Goal: Book appointment/travel/reservation

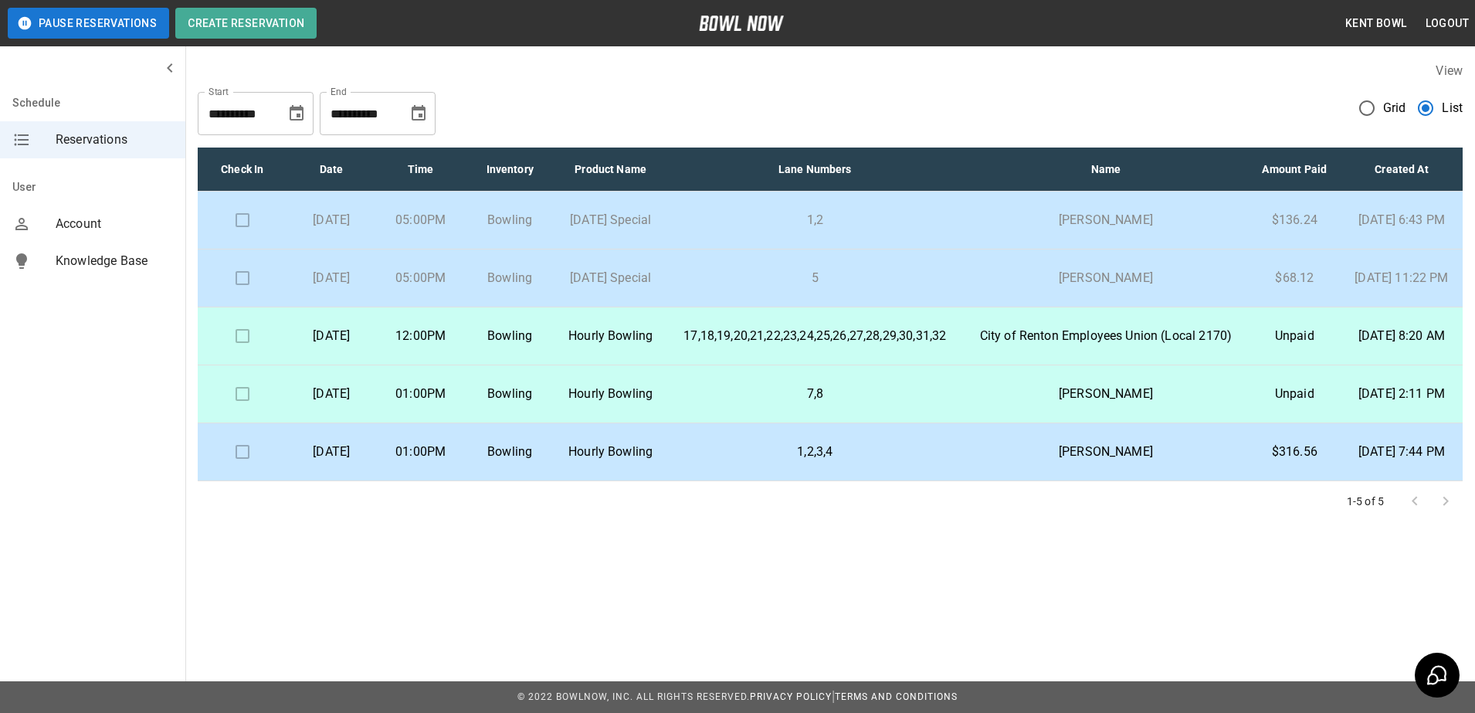
click at [241, 304] on td at bounding box center [242, 278] width 89 height 58
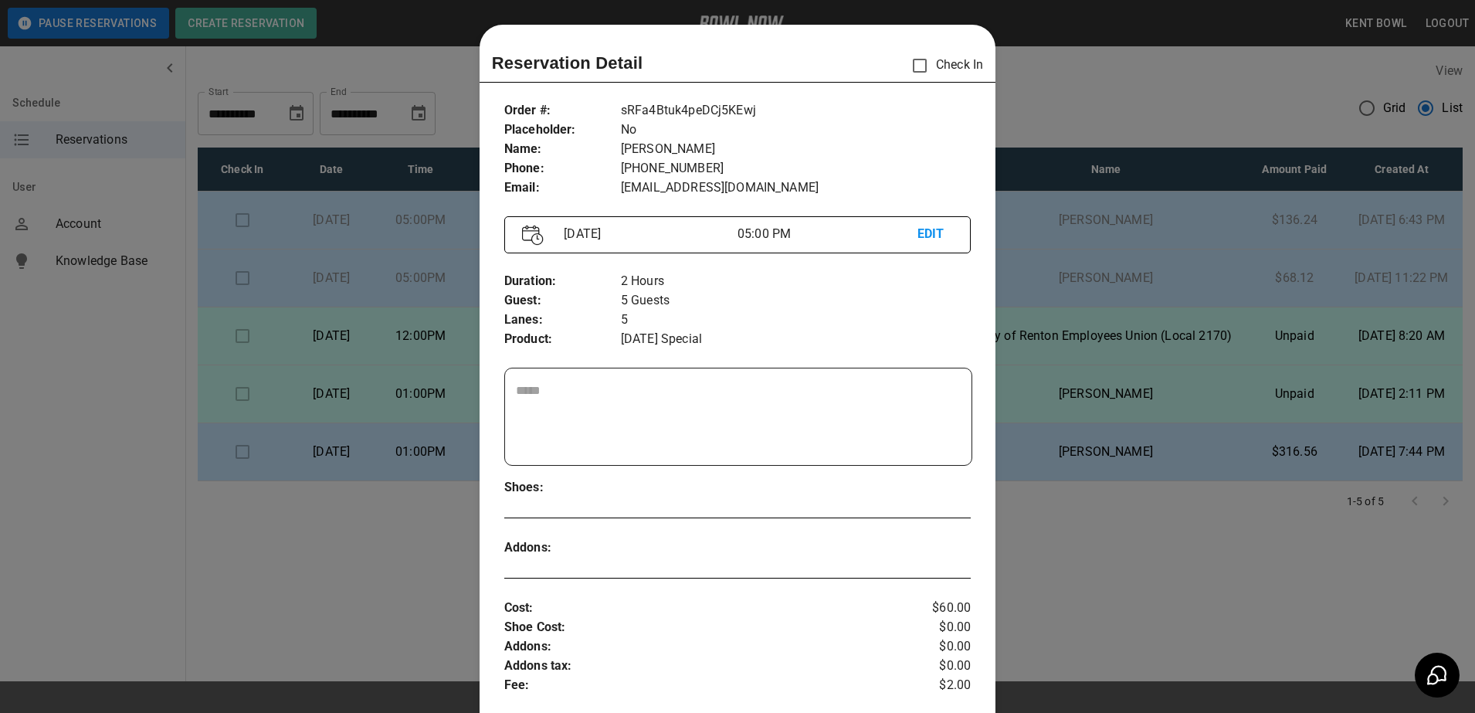
scroll to position [25, 0]
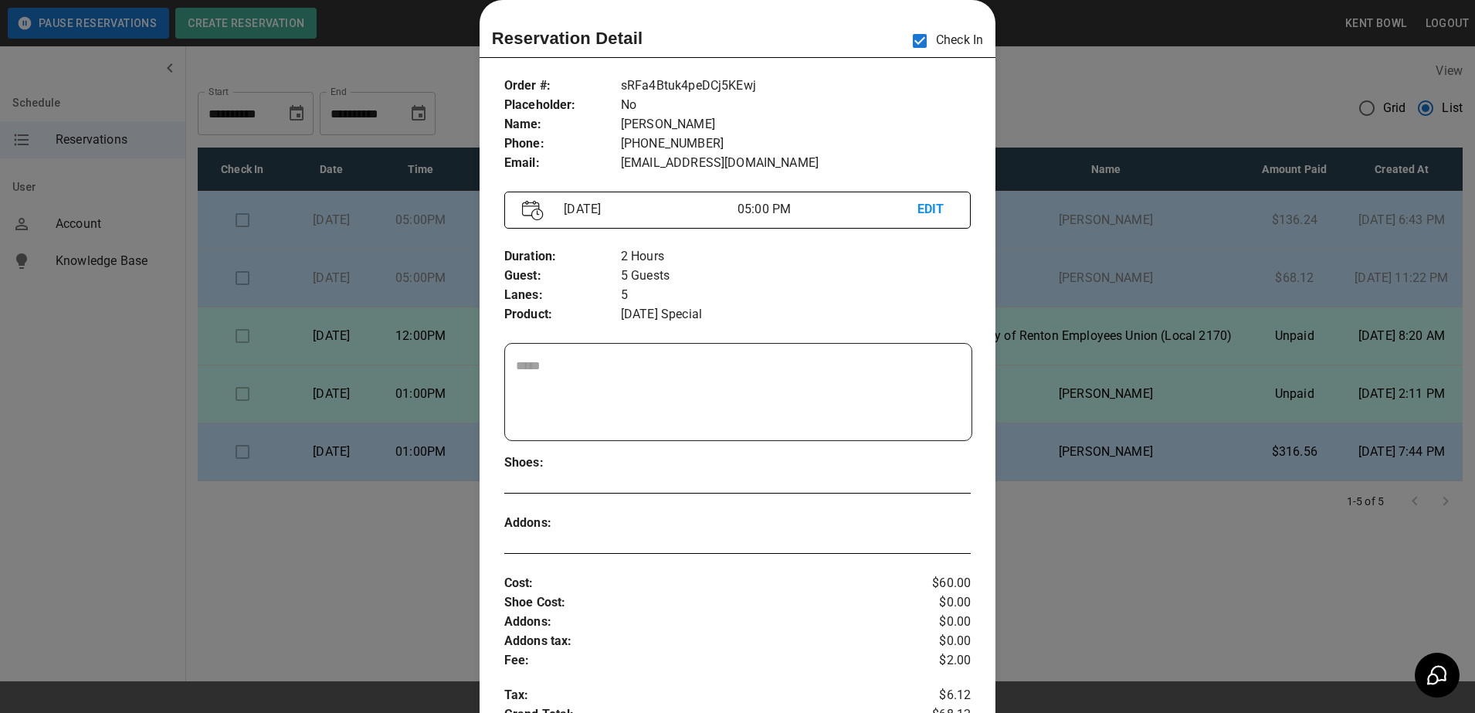
click at [112, 383] on div at bounding box center [737, 356] width 1475 height 713
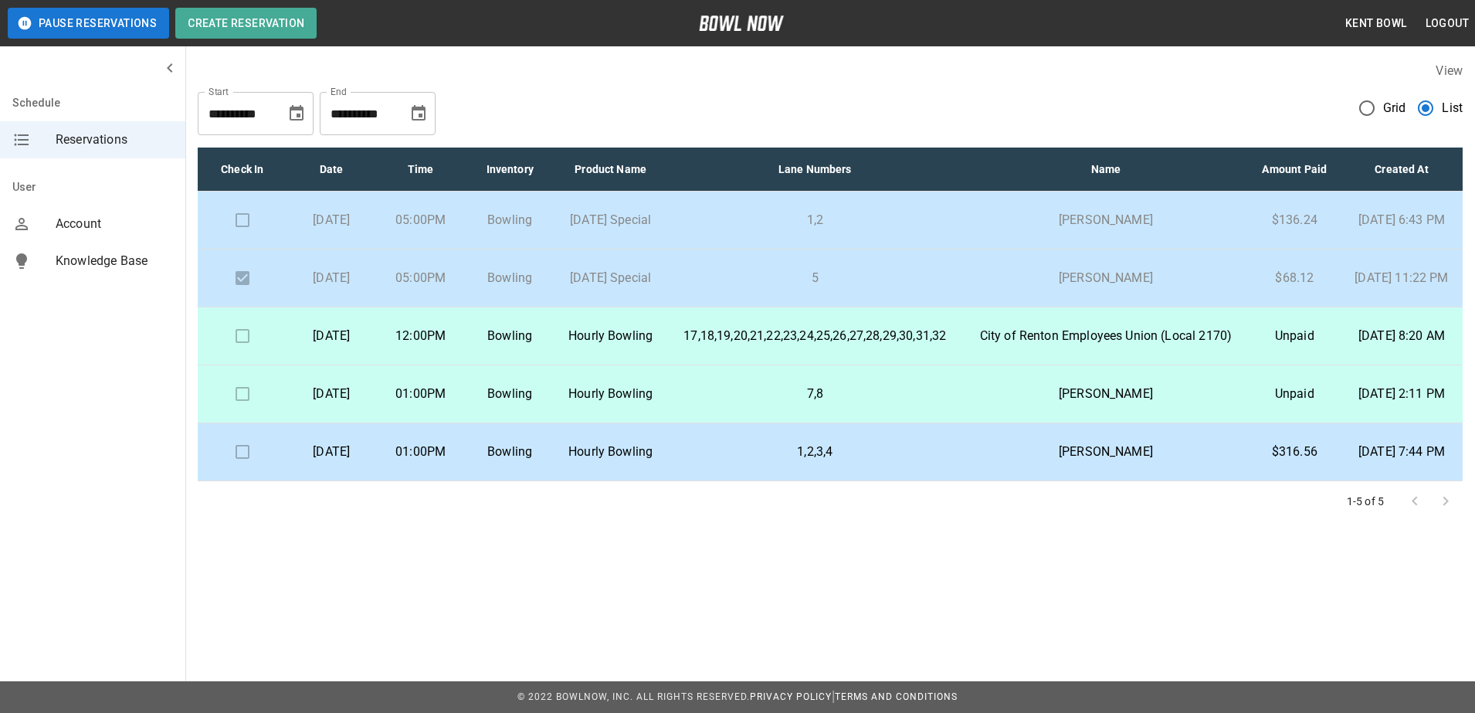
click at [554, 365] on td "Bowling" at bounding box center [509, 336] width 89 height 58
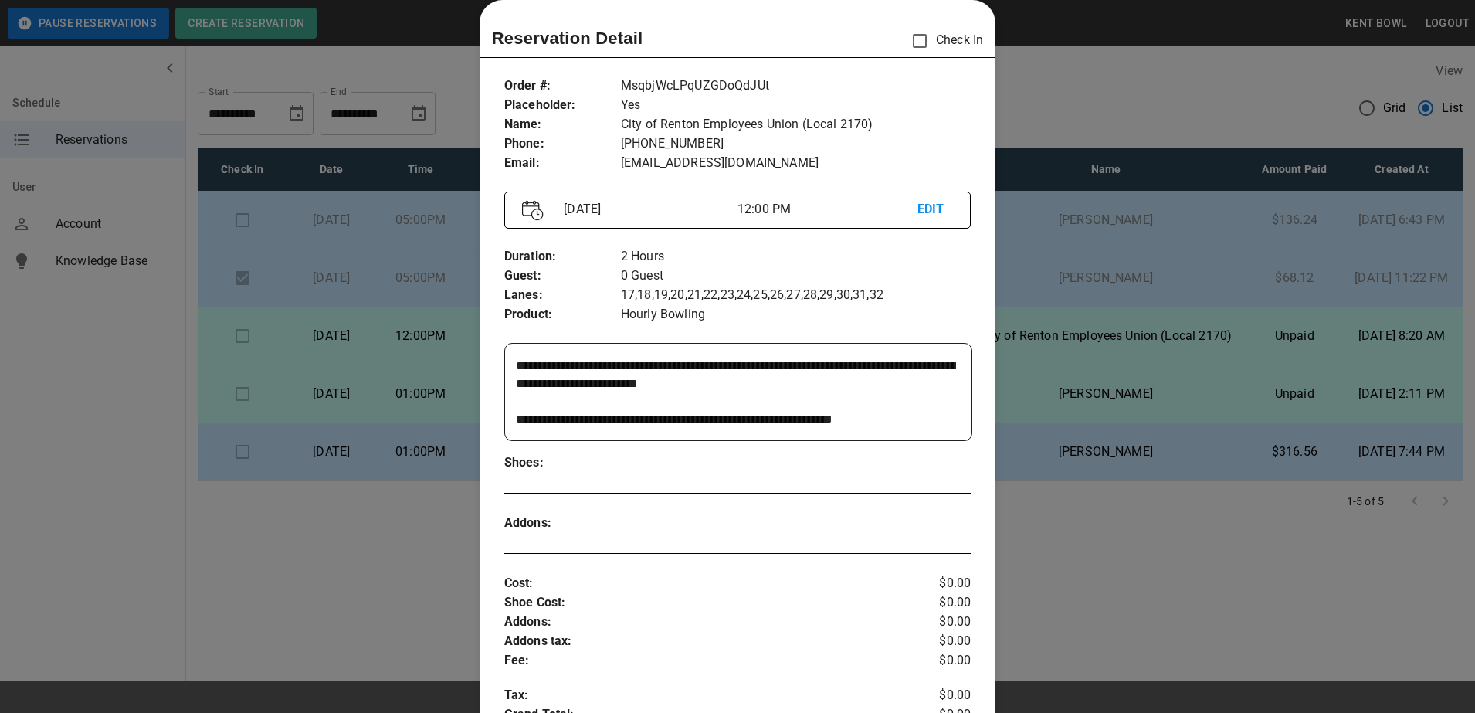
scroll to position [249, 0]
click at [117, 356] on div at bounding box center [737, 356] width 1475 height 713
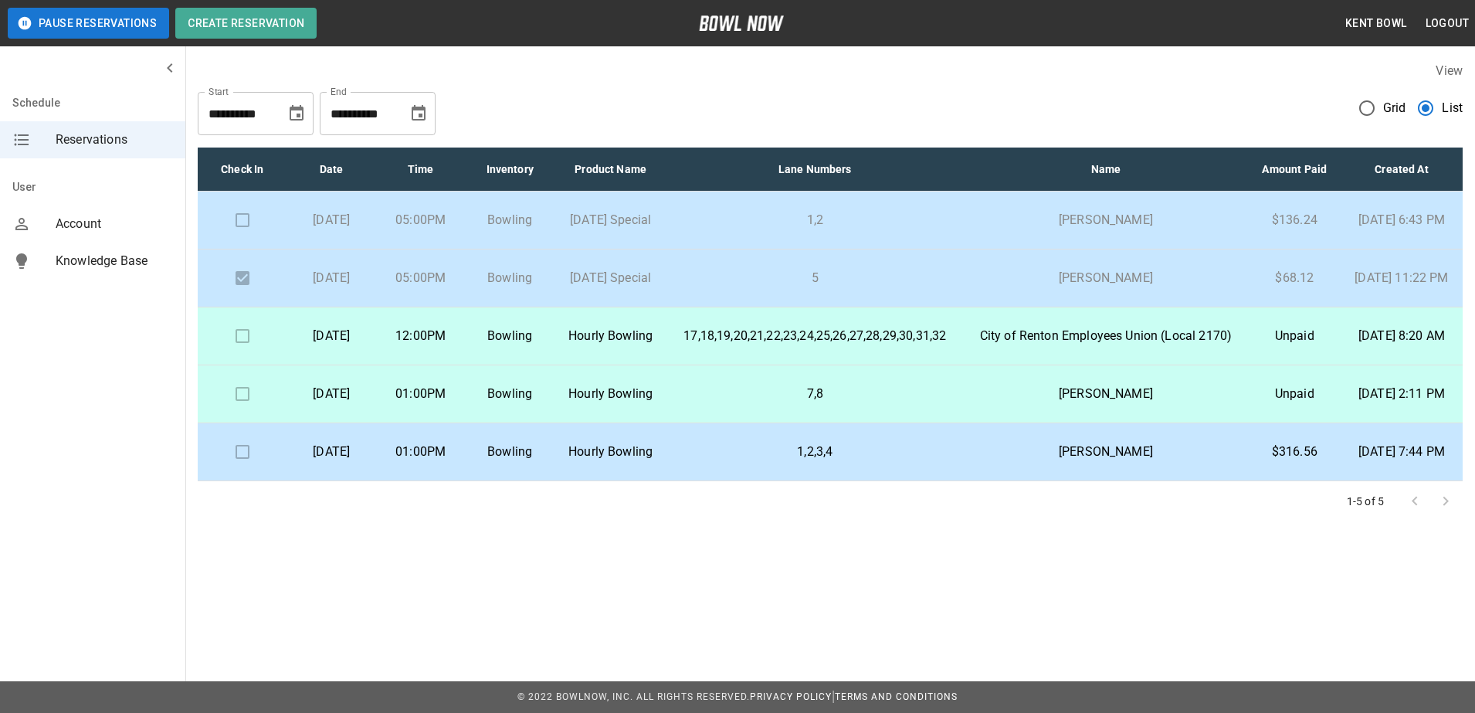
click at [453, 403] on p "01:00PM" at bounding box center [420, 394] width 64 height 19
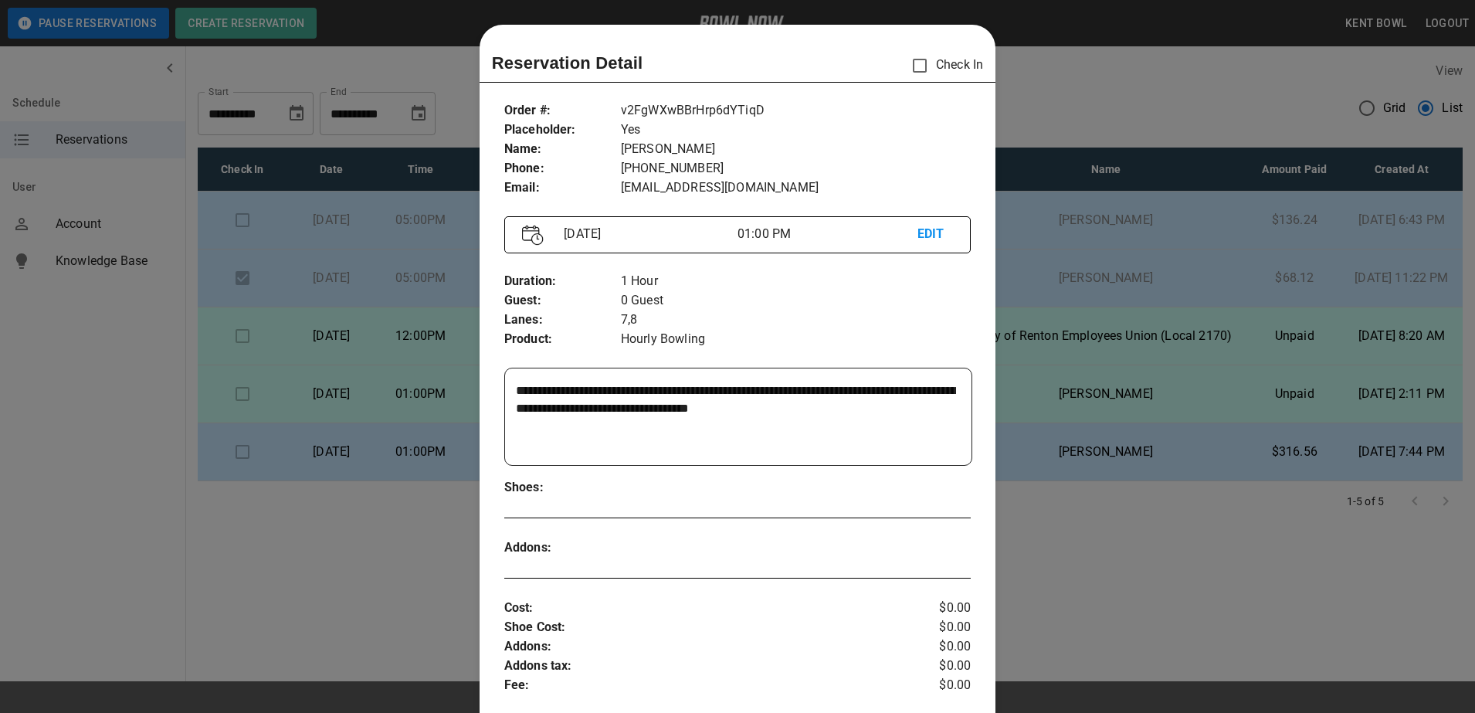
scroll to position [25, 0]
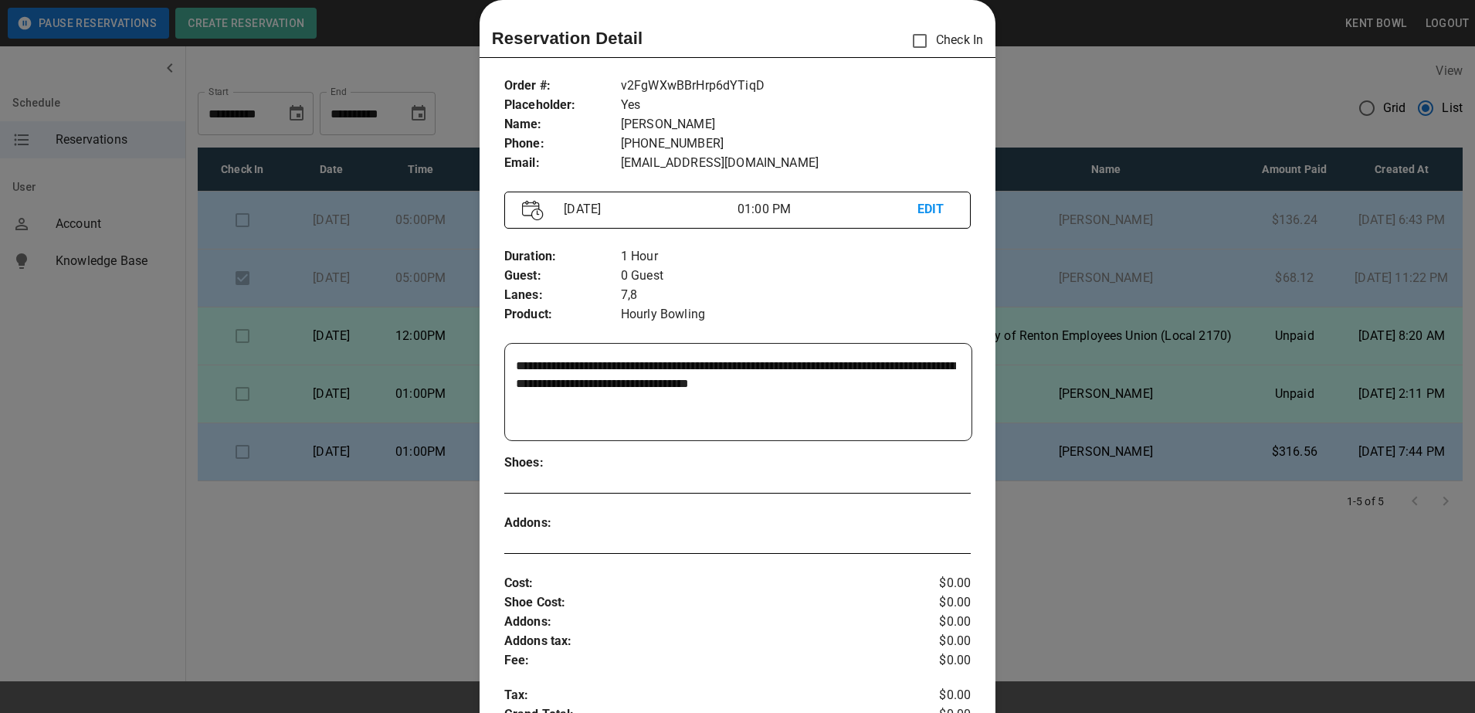
click at [108, 458] on div at bounding box center [737, 356] width 1475 height 713
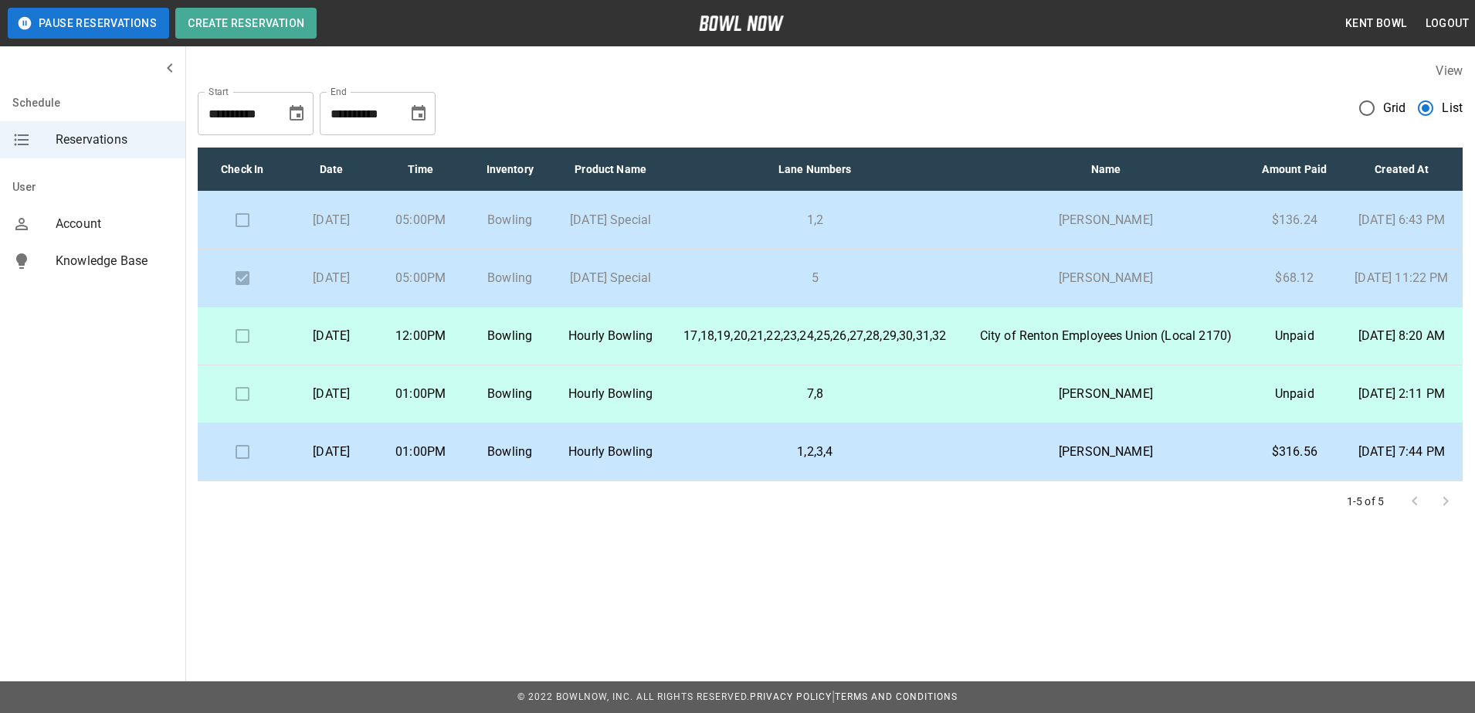
click at [465, 423] on td "01:00PM" at bounding box center [420, 394] width 89 height 58
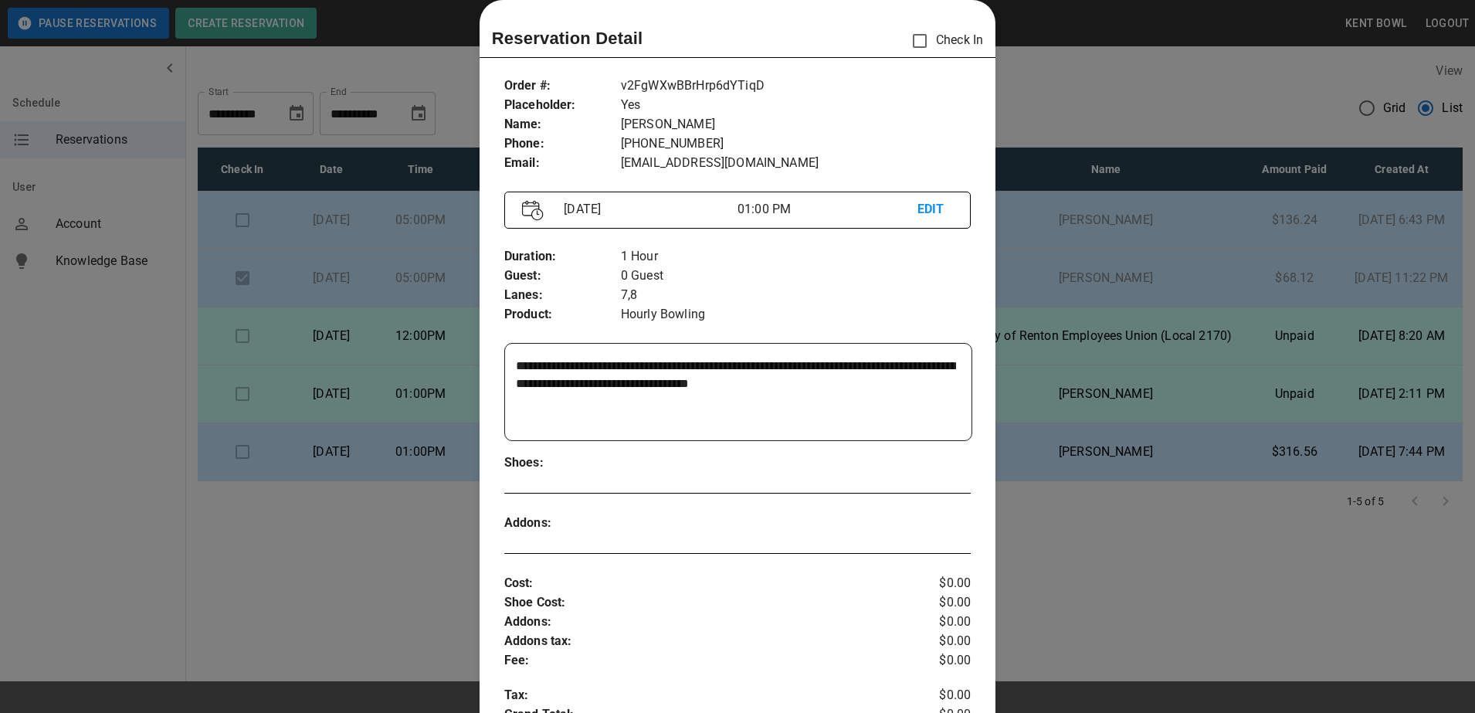
click at [117, 461] on div at bounding box center [737, 356] width 1475 height 713
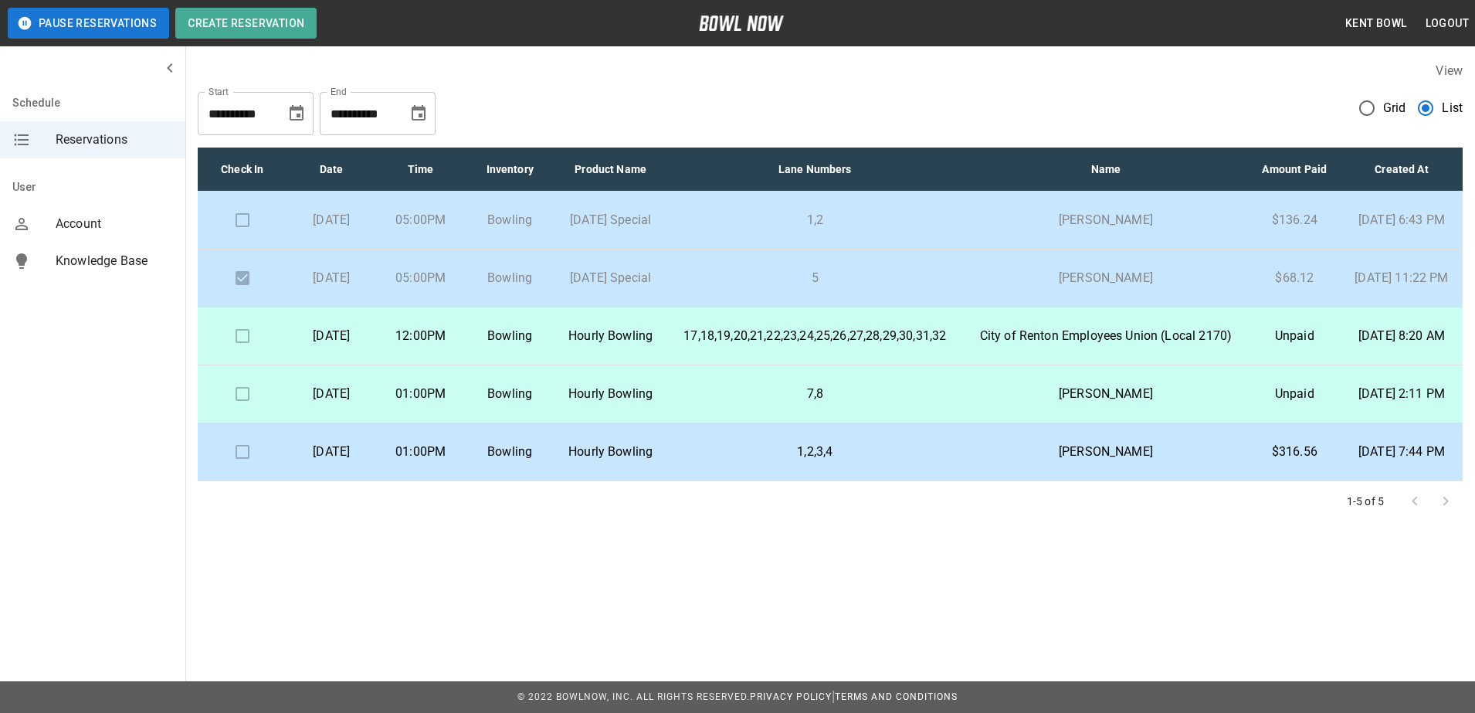
click at [465, 481] on td "01:00PM" at bounding box center [420, 452] width 89 height 58
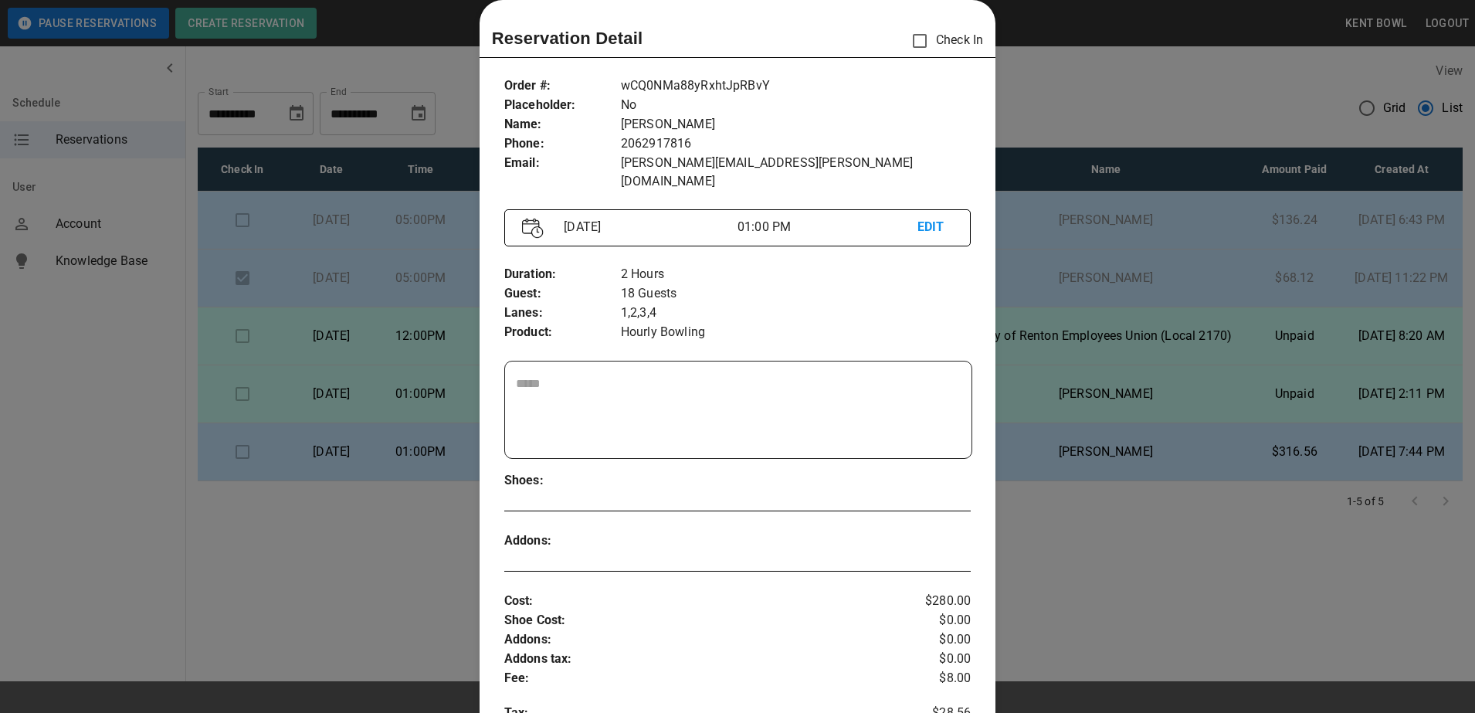
click at [76, 473] on div at bounding box center [737, 356] width 1475 height 713
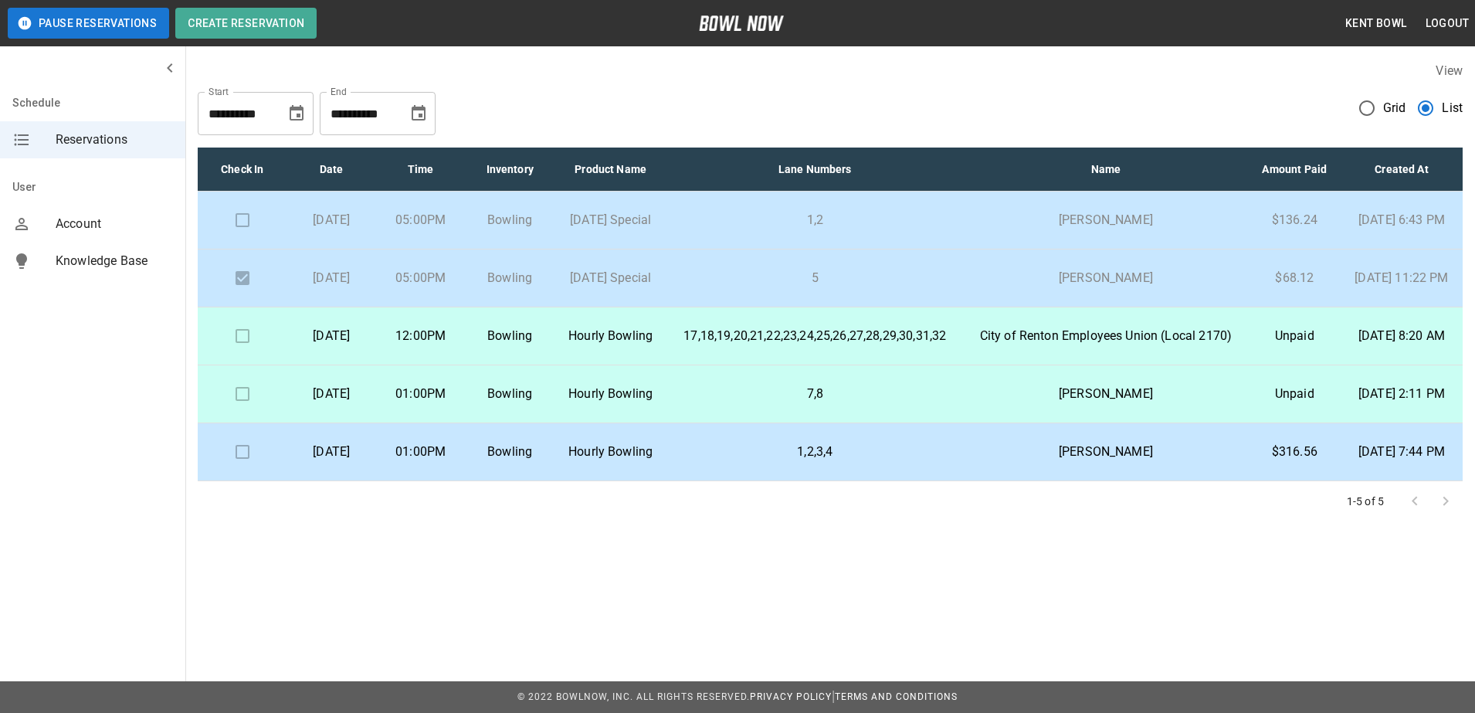
click at [541, 345] on p "Bowling" at bounding box center [509, 336] width 64 height 19
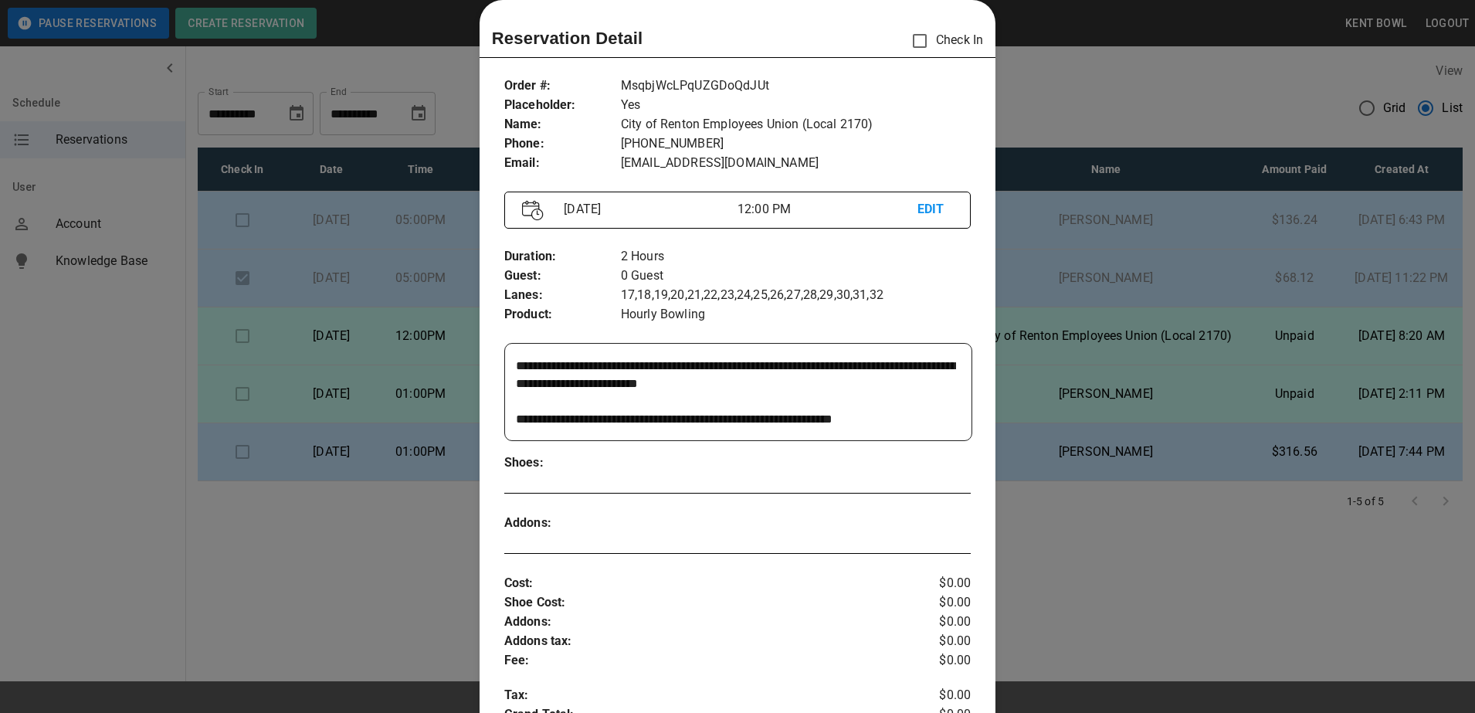
scroll to position [249, 0]
click at [122, 516] on div at bounding box center [737, 356] width 1475 height 713
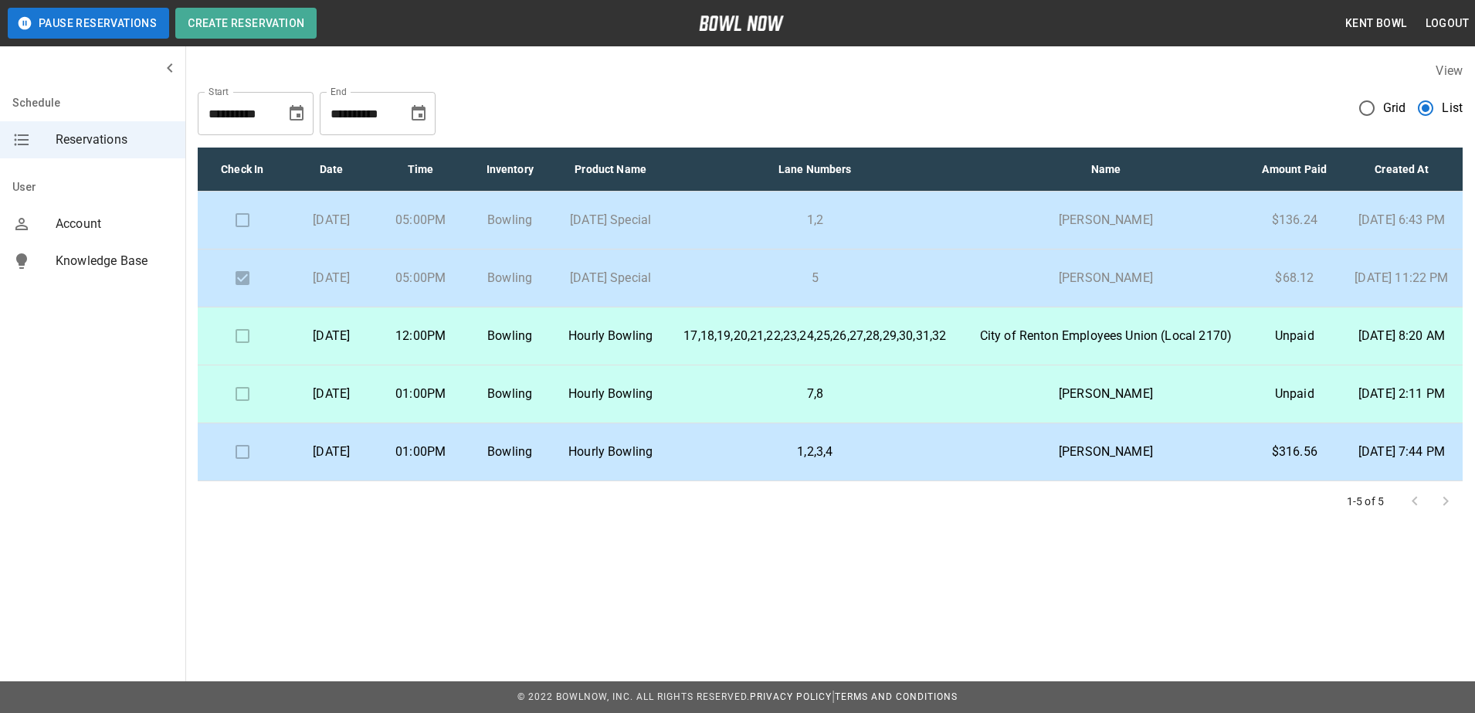
click at [541, 345] on p "Bowling" at bounding box center [509, 336] width 64 height 19
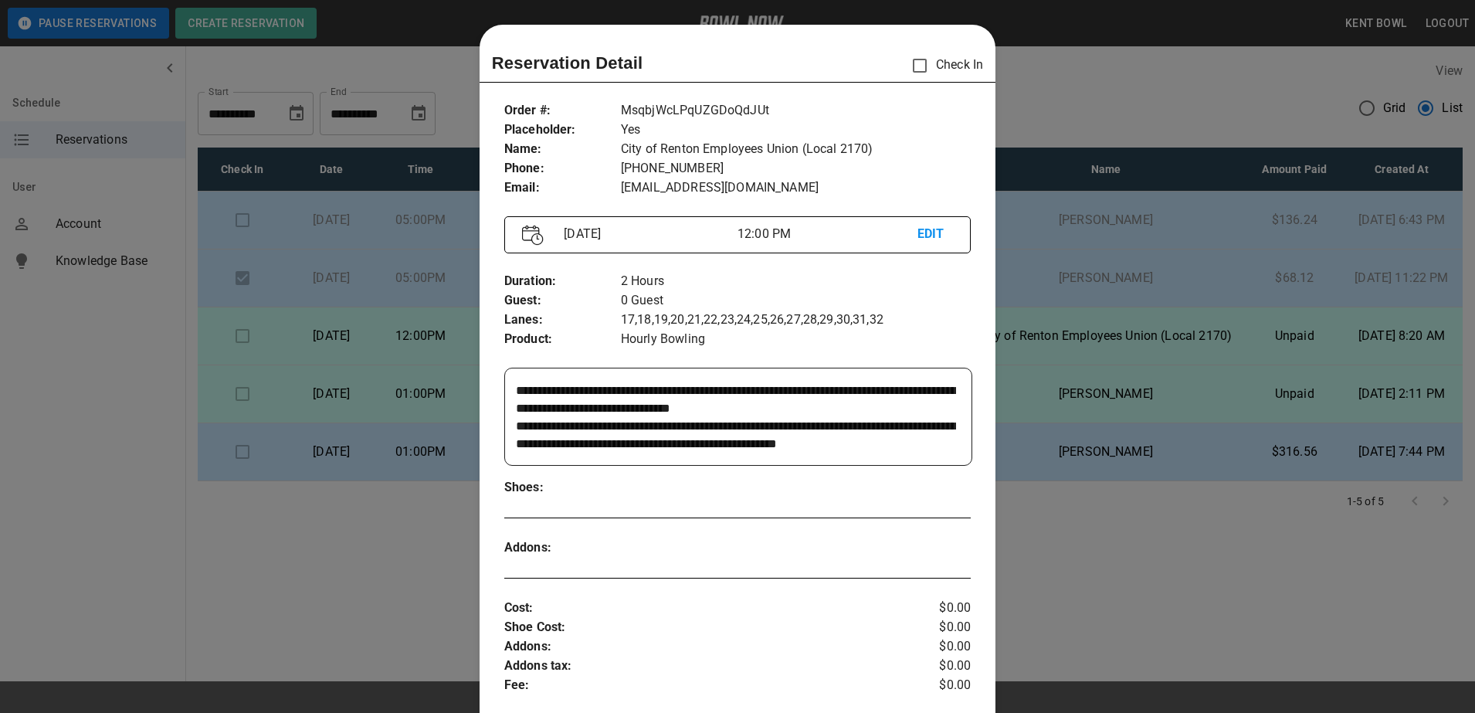
scroll to position [25, 0]
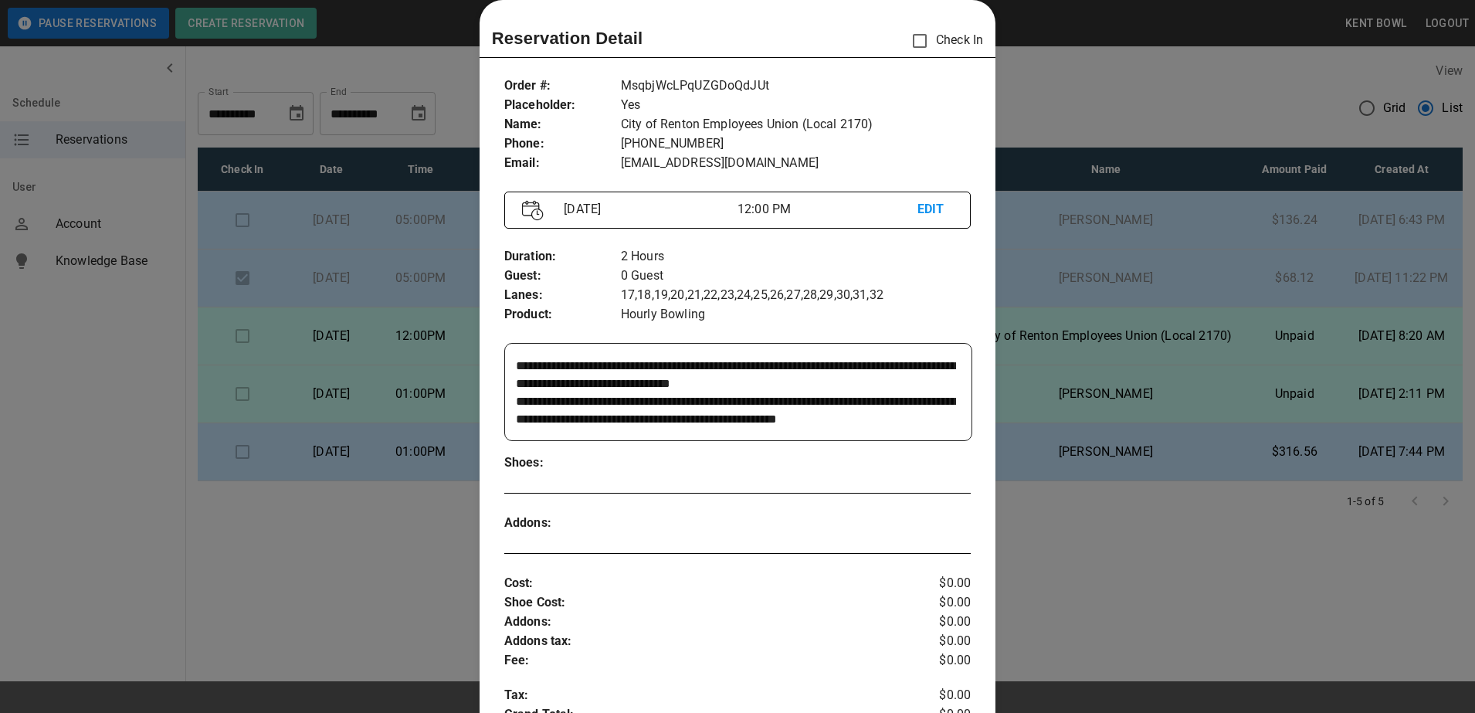
click at [88, 409] on div at bounding box center [737, 356] width 1475 height 713
